Goal: Find specific page/section: Find specific page/section

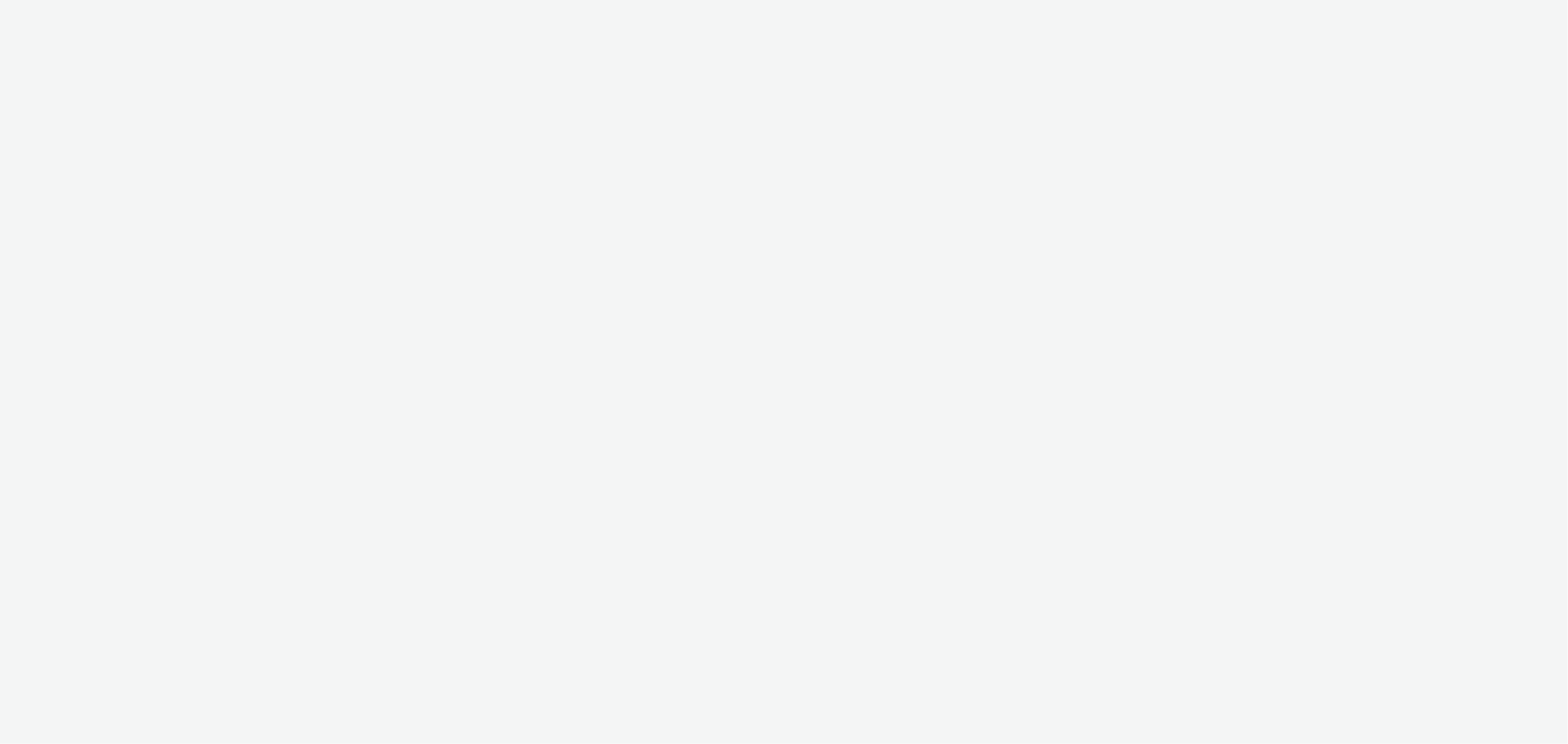
select select "b626f941-834b-427f-b453-0a2b95f57350"
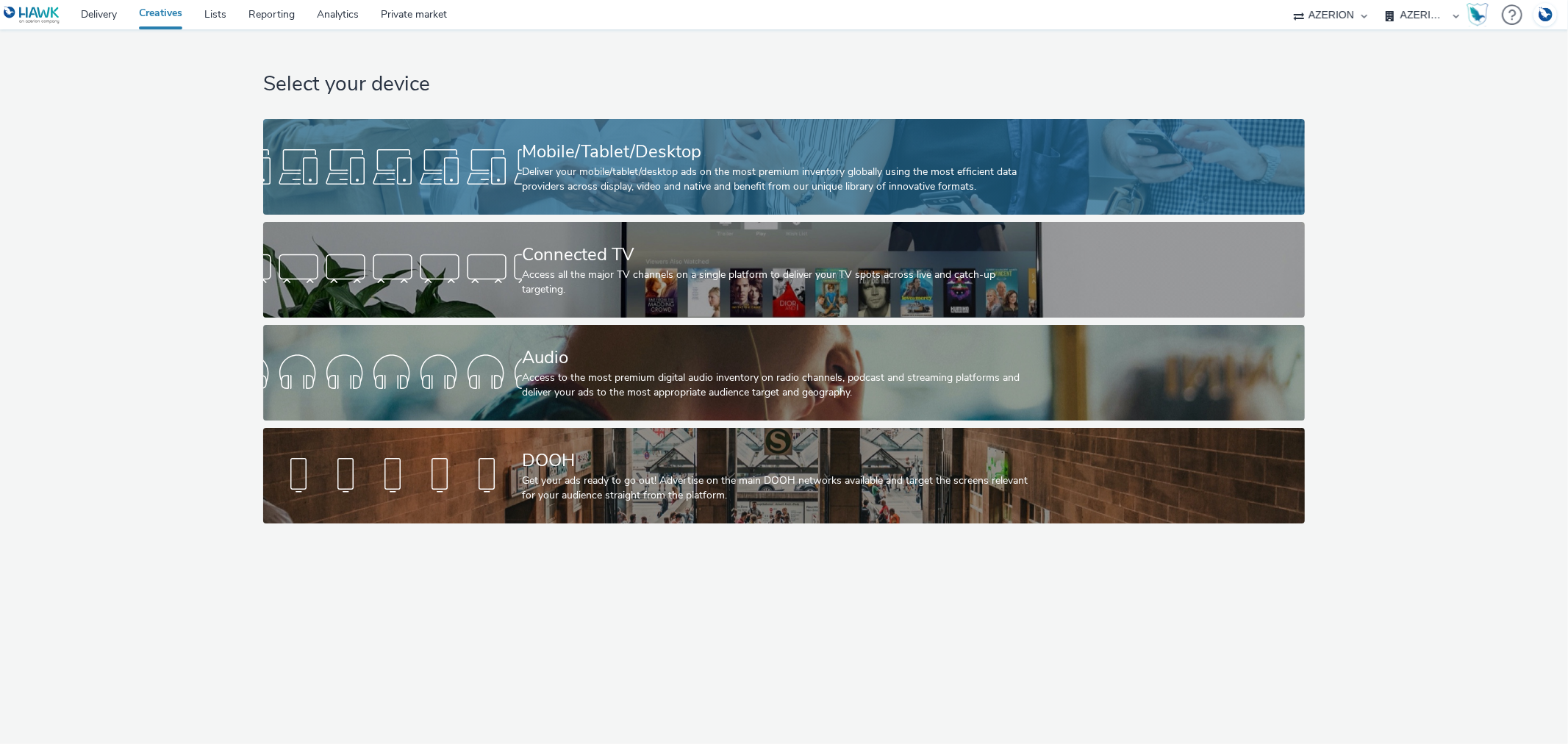
click at [434, 143] on div at bounding box center [392, 166] width 258 height 47
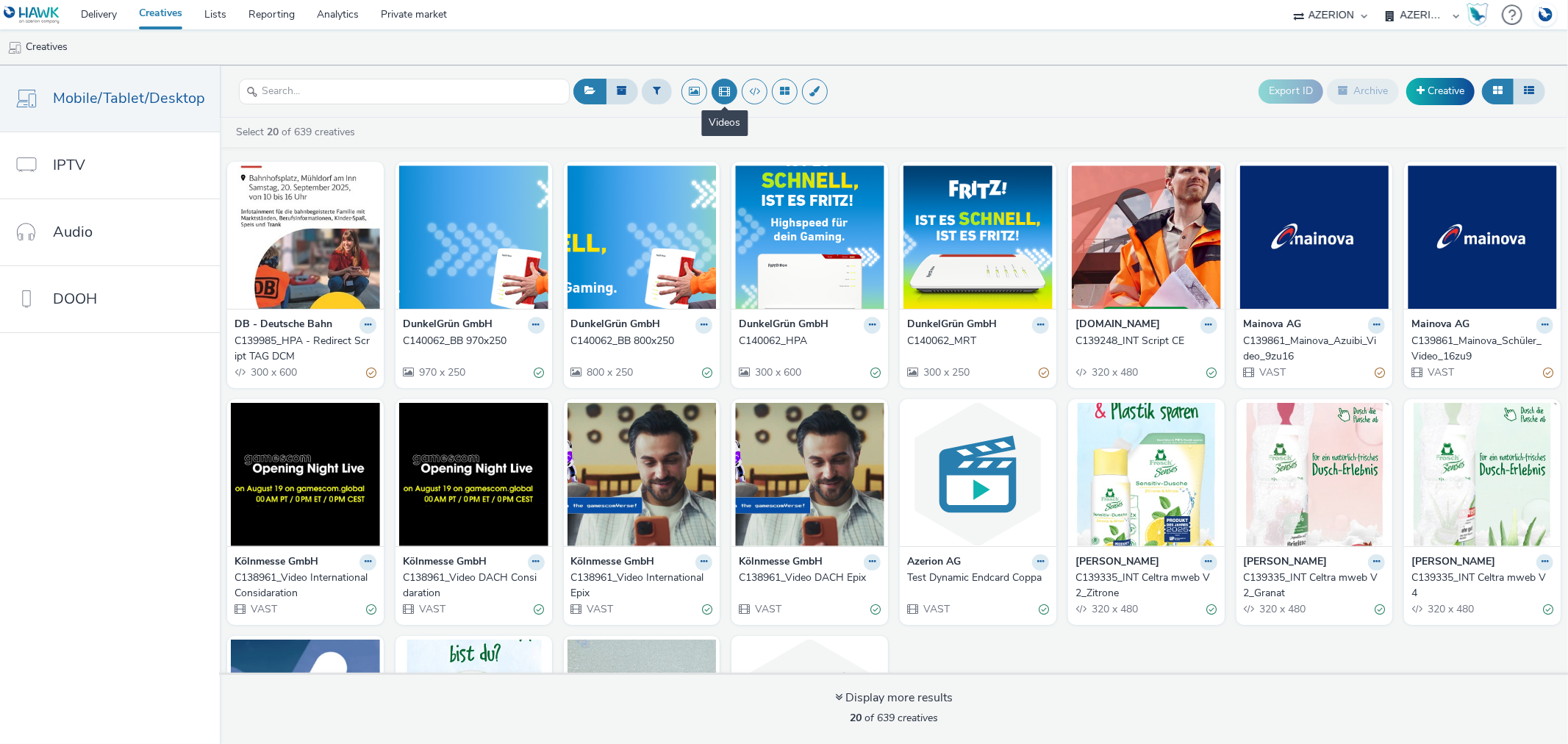
click at [730, 92] on button at bounding box center [725, 91] width 26 height 26
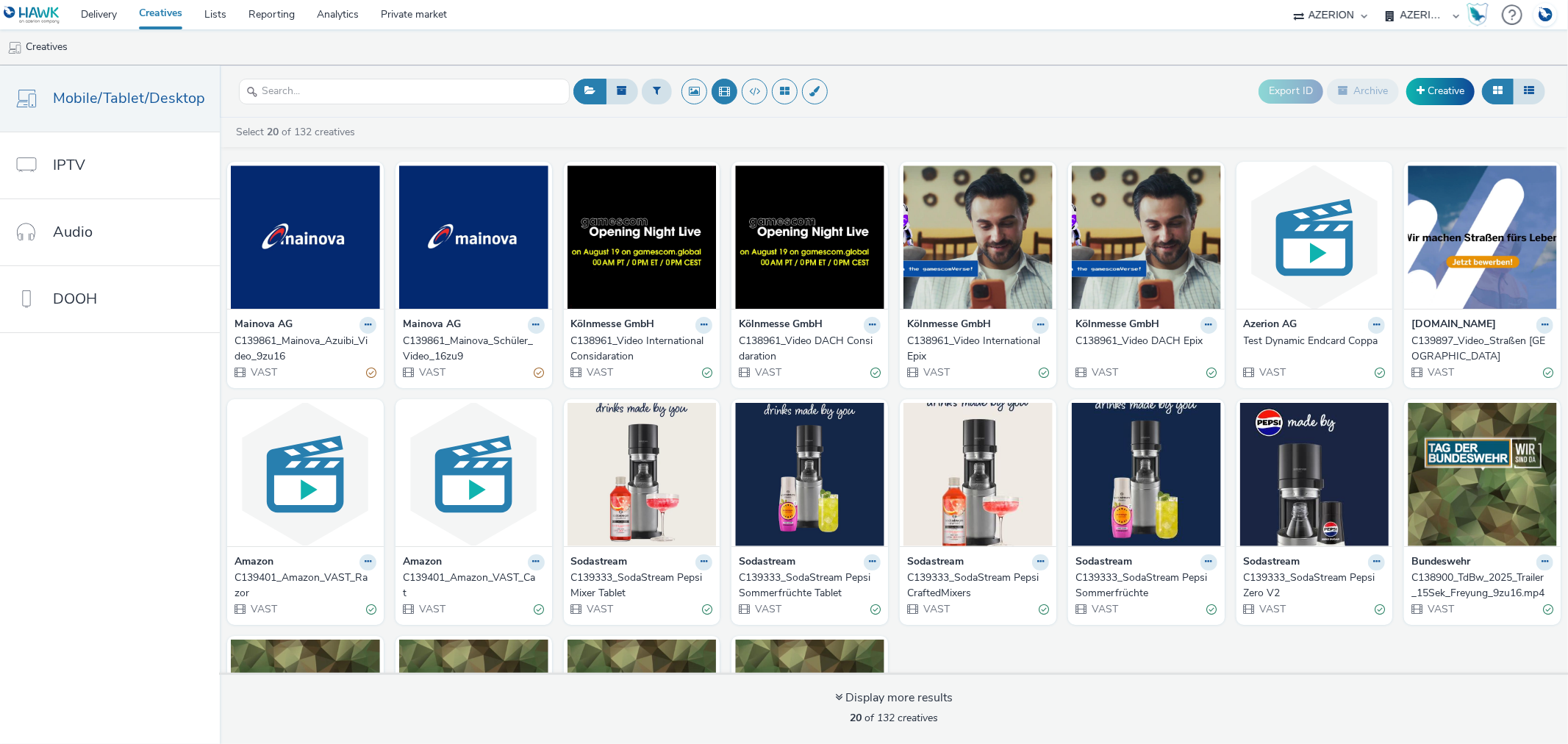
click at [1465, 335] on div "C139897_Video_Straßen [GEOGRAPHIC_DATA]" at bounding box center [1479, 348] width 136 height 30
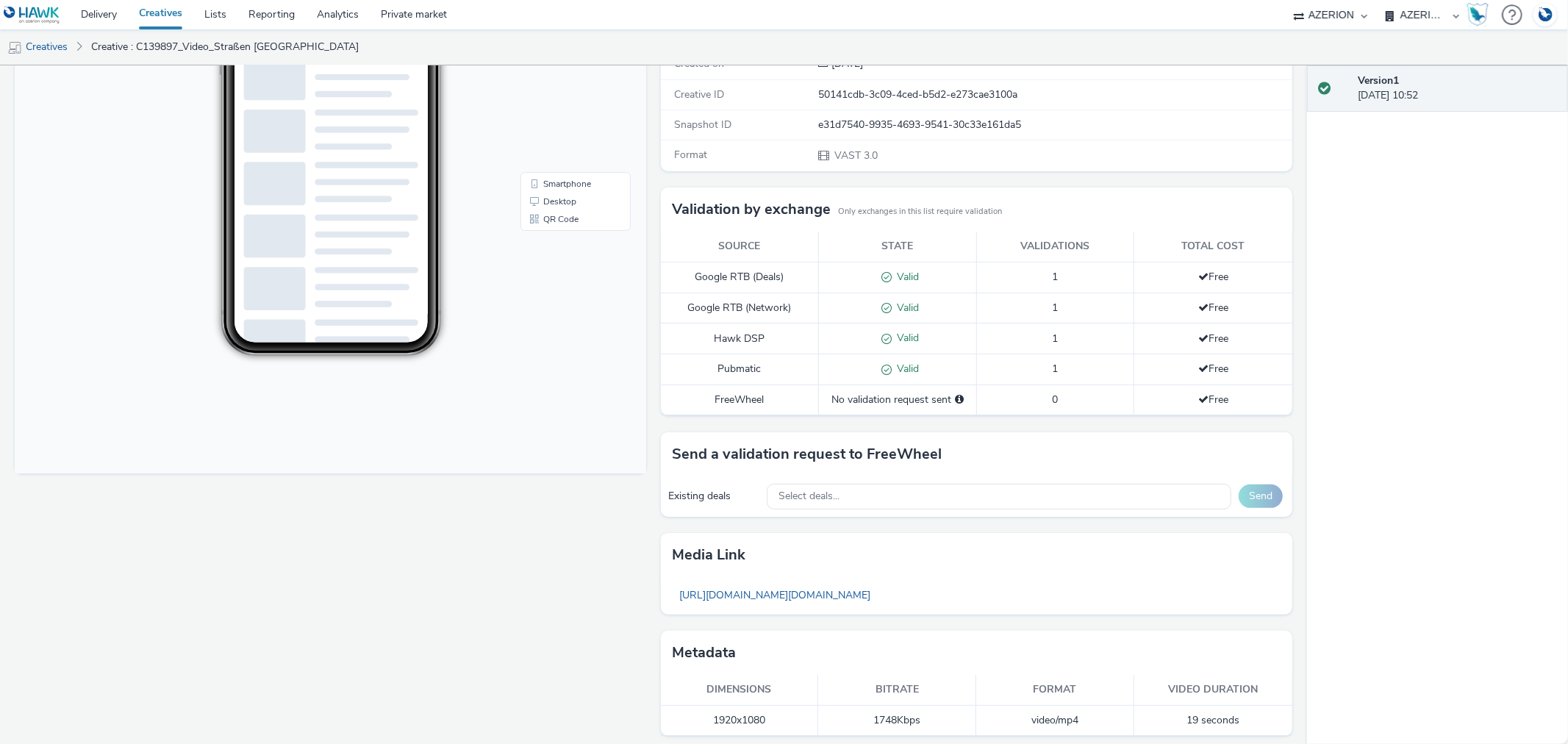
scroll to position [313, 0]
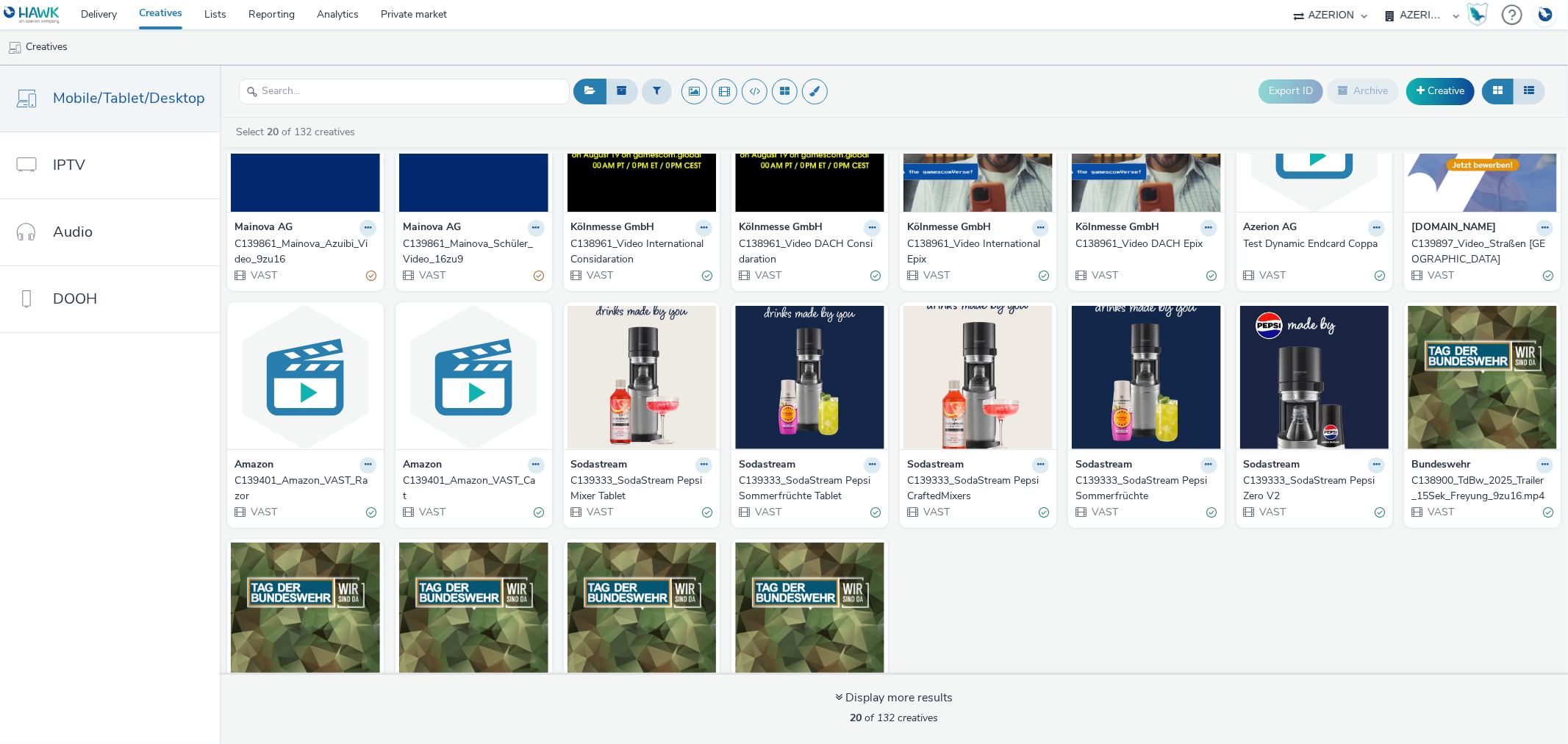
scroll to position [224, 0]
